Goal: Check status: Check status

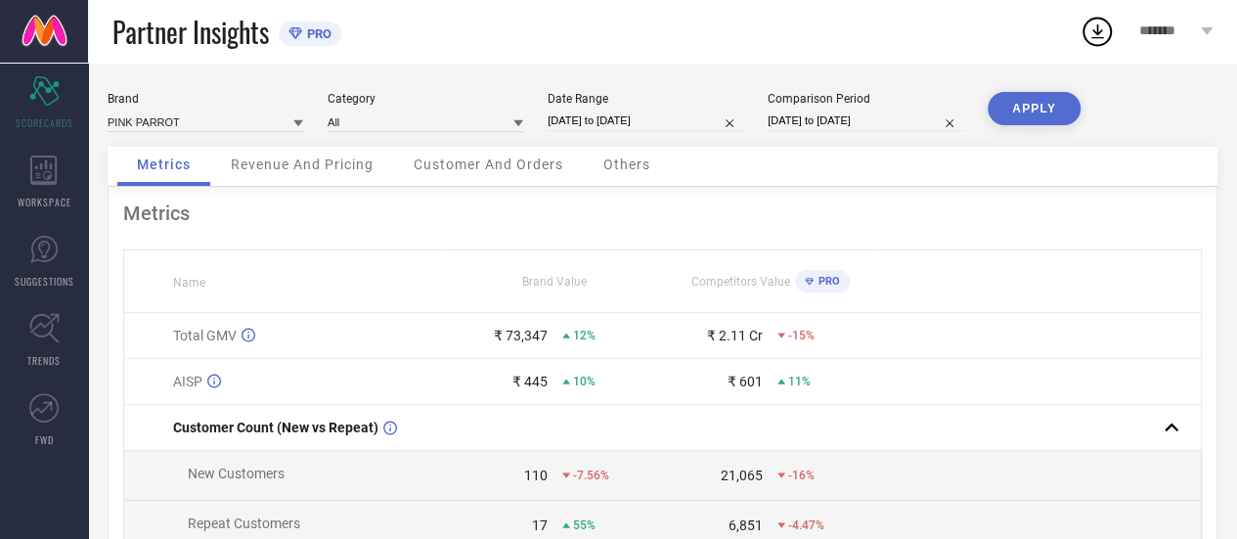
select select "6"
select select "2025"
select select "7"
select select "2025"
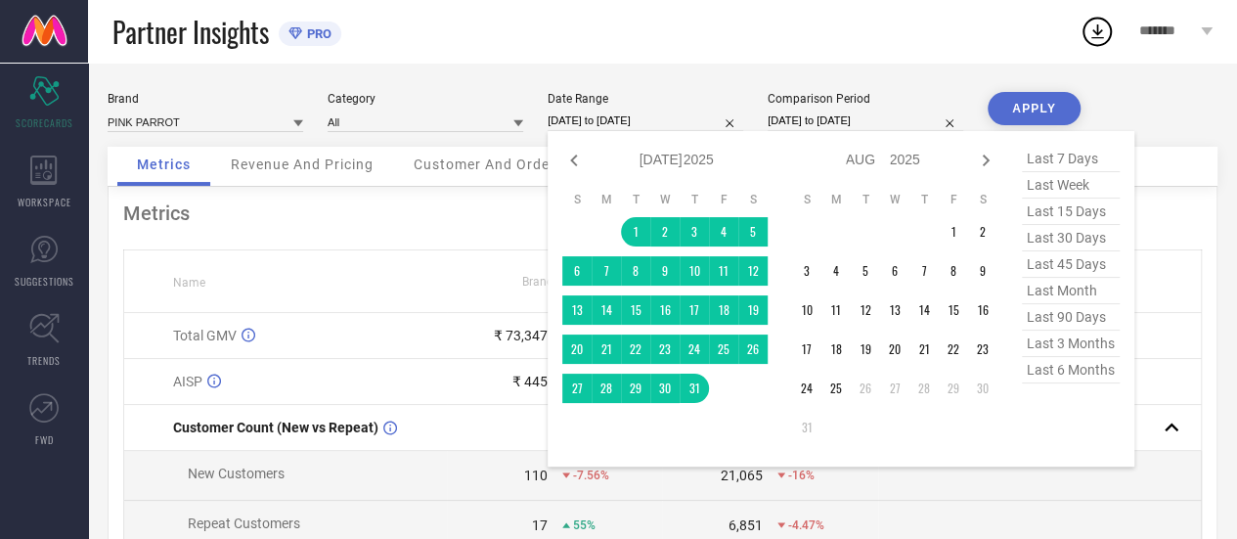
click at [649, 117] on input "[DATE] to [DATE]" at bounding box center [645, 120] width 196 height 21
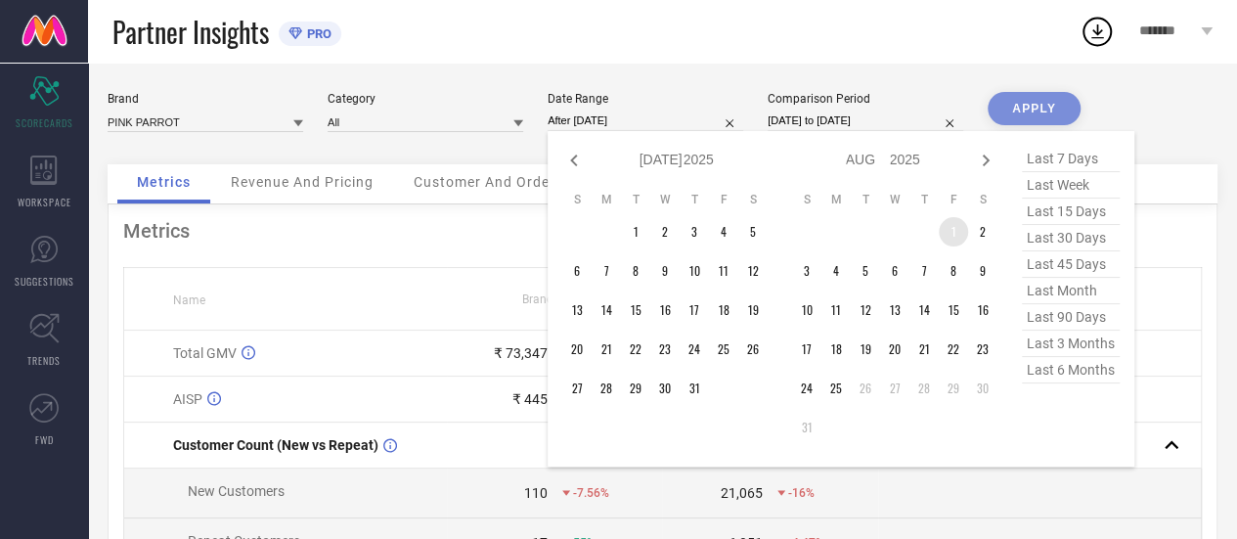
click at [949, 235] on td "1" at bounding box center [952, 231] width 29 height 29
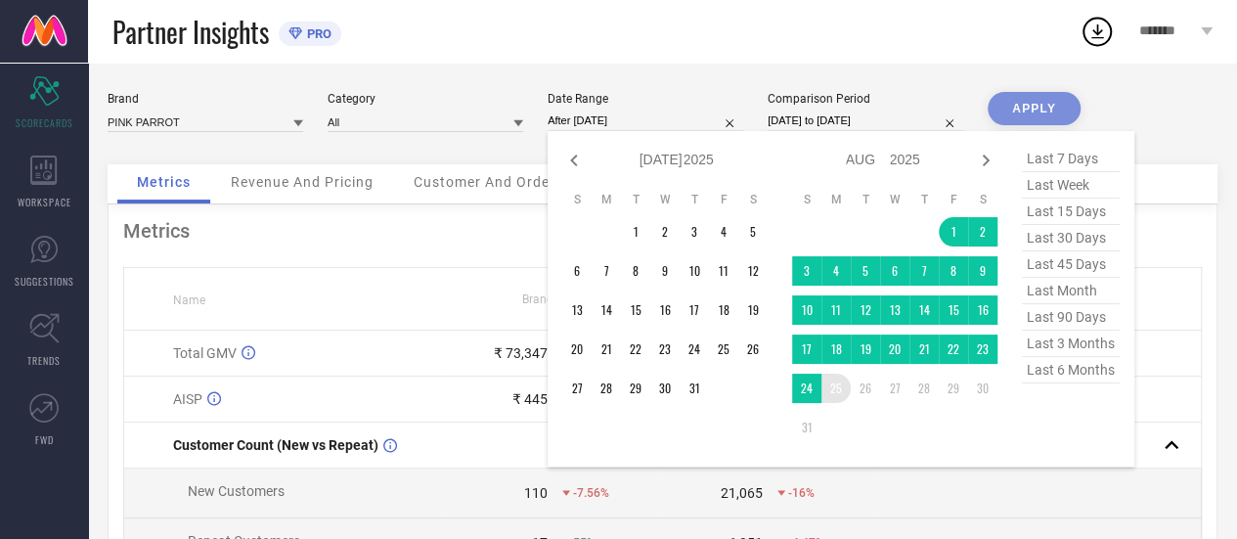
type input "[DATE] to [DATE]"
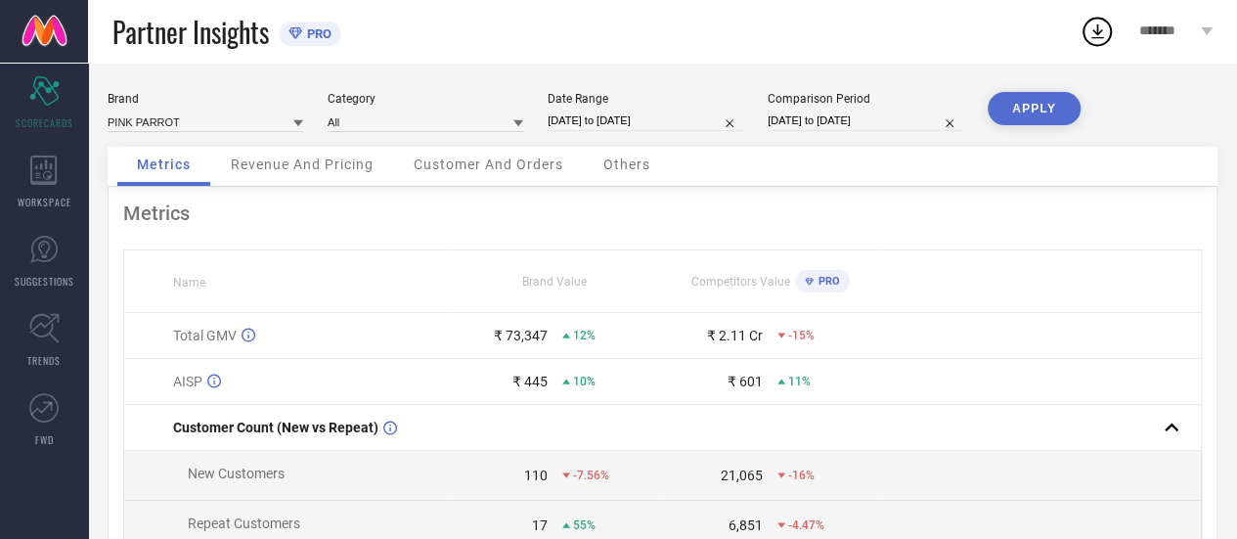
click at [1036, 101] on button "APPLY" at bounding box center [1033, 108] width 93 height 33
click at [272, 172] on span "Revenue And Pricing" at bounding box center [302, 164] width 143 height 16
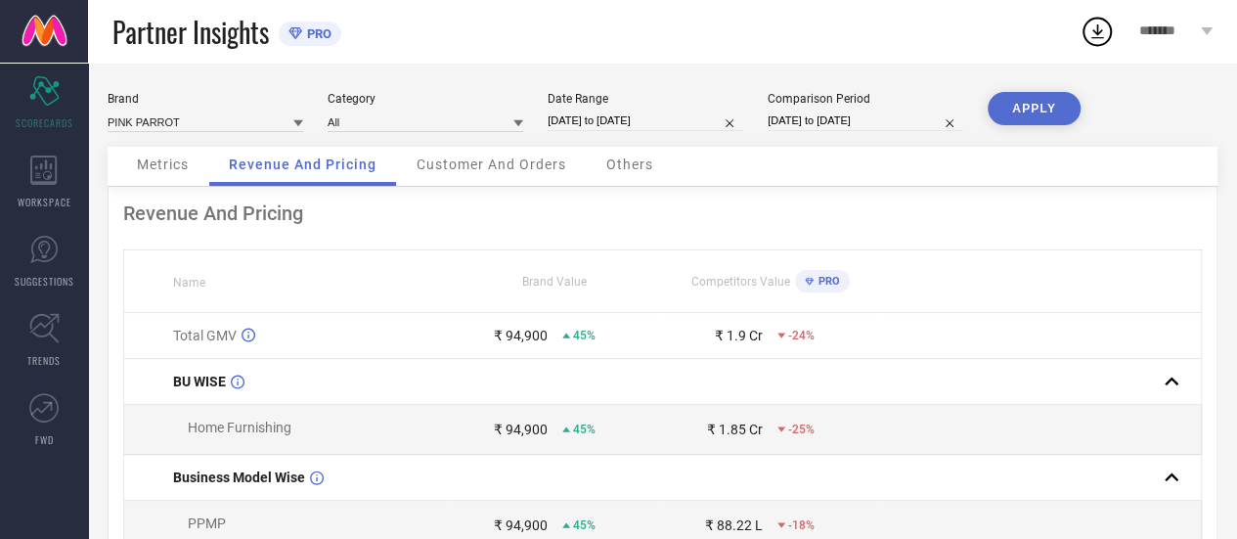
click at [515, 164] on span "Customer And Orders" at bounding box center [491, 164] width 150 height 16
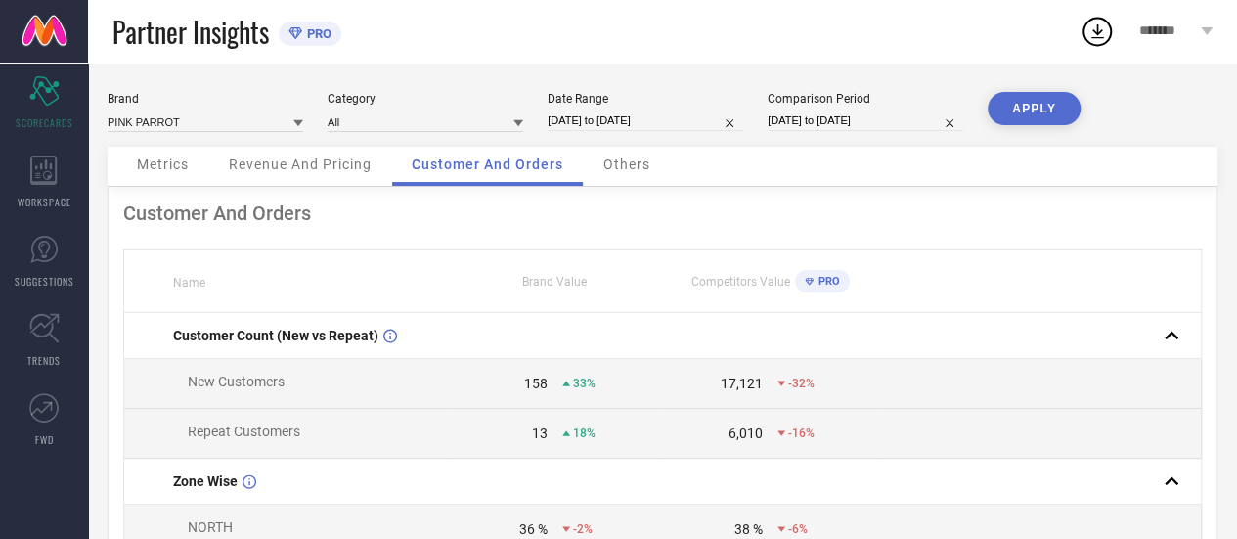
click at [645, 175] on div "Others" at bounding box center [627, 166] width 86 height 39
